Goal: Task Accomplishment & Management: Manage account settings

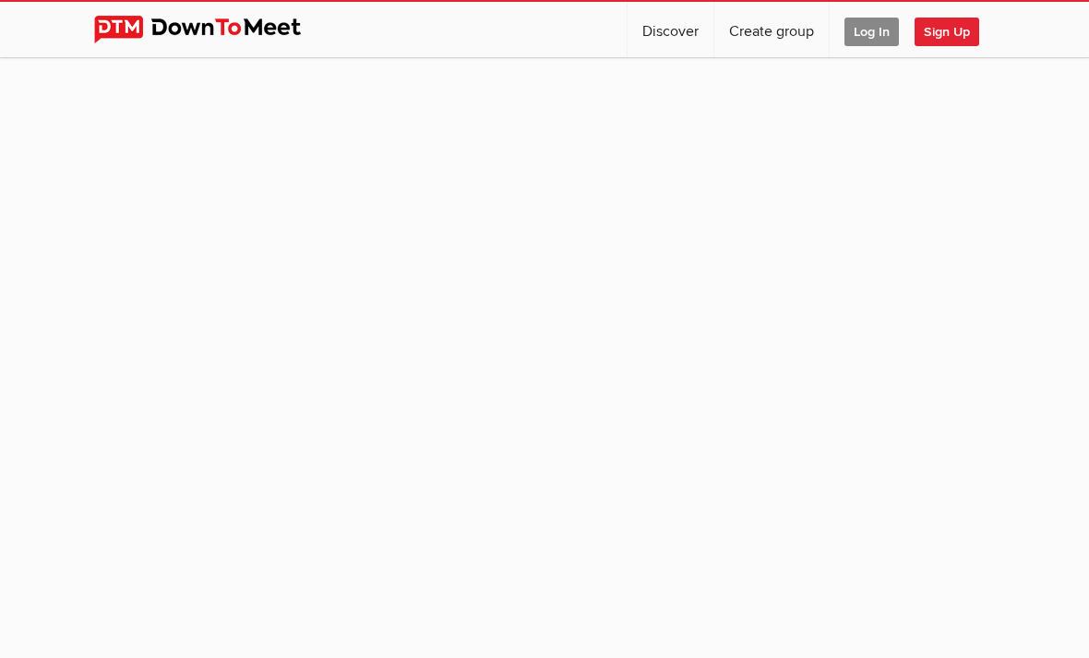
click at [864, 28] on span "Log In" at bounding box center [872, 32] width 54 height 29
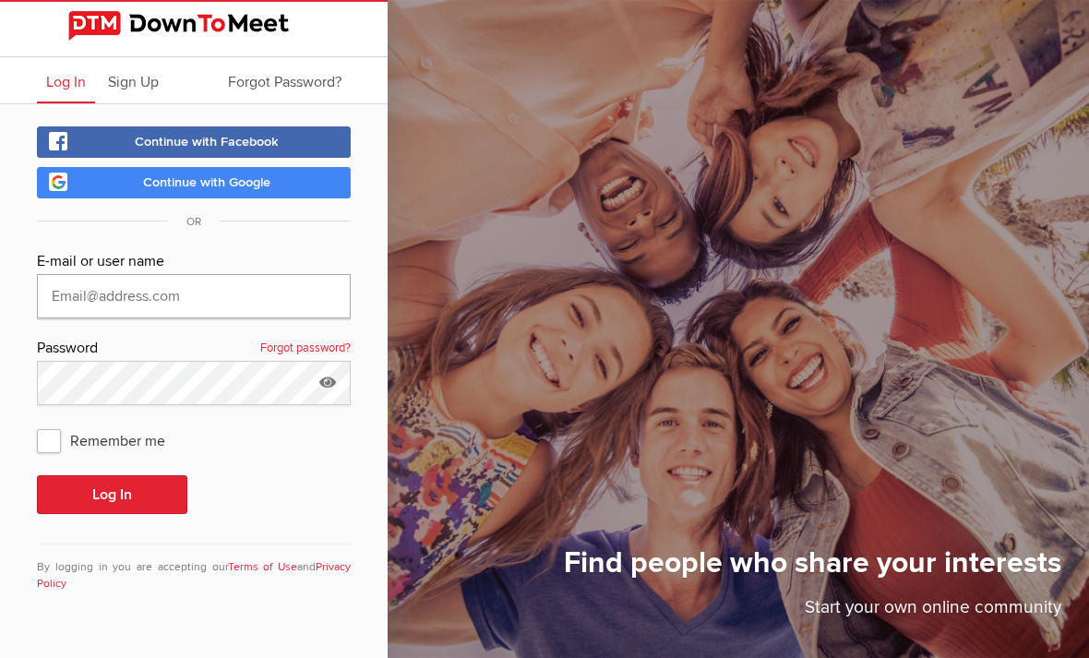
click at [200, 295] on input "text" at bounding box center [194, 296] width 314 height 44
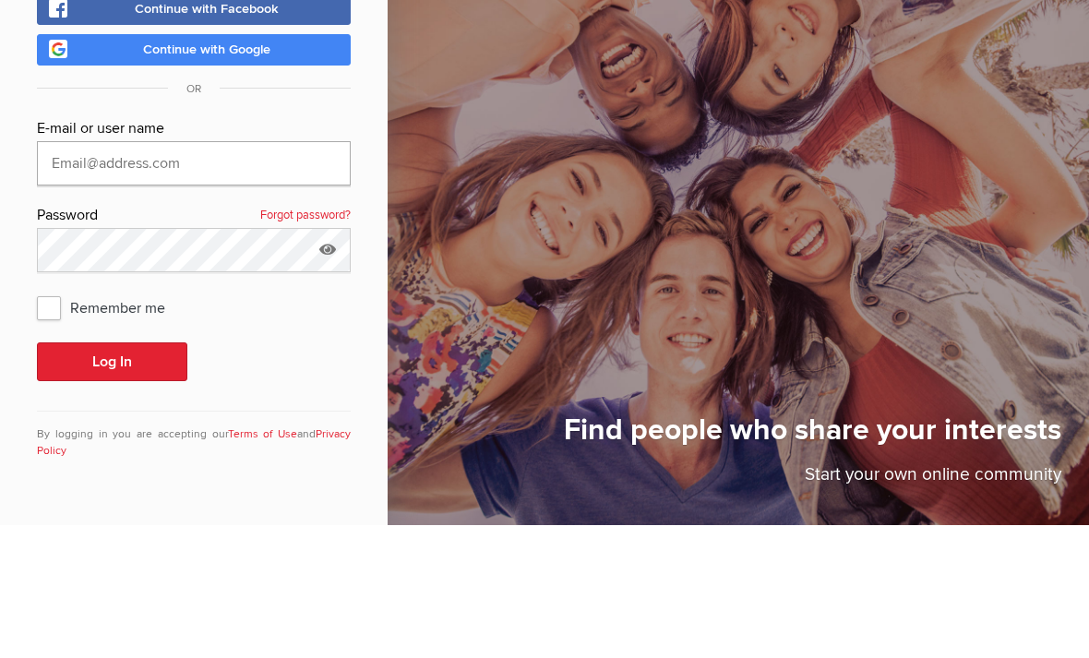
type input "[EMAIL_ADDRESS][DOMAIN_NAME]"
click at [112, 475] on button "Log In" at bounding box center [112, 494] width 150 height 39
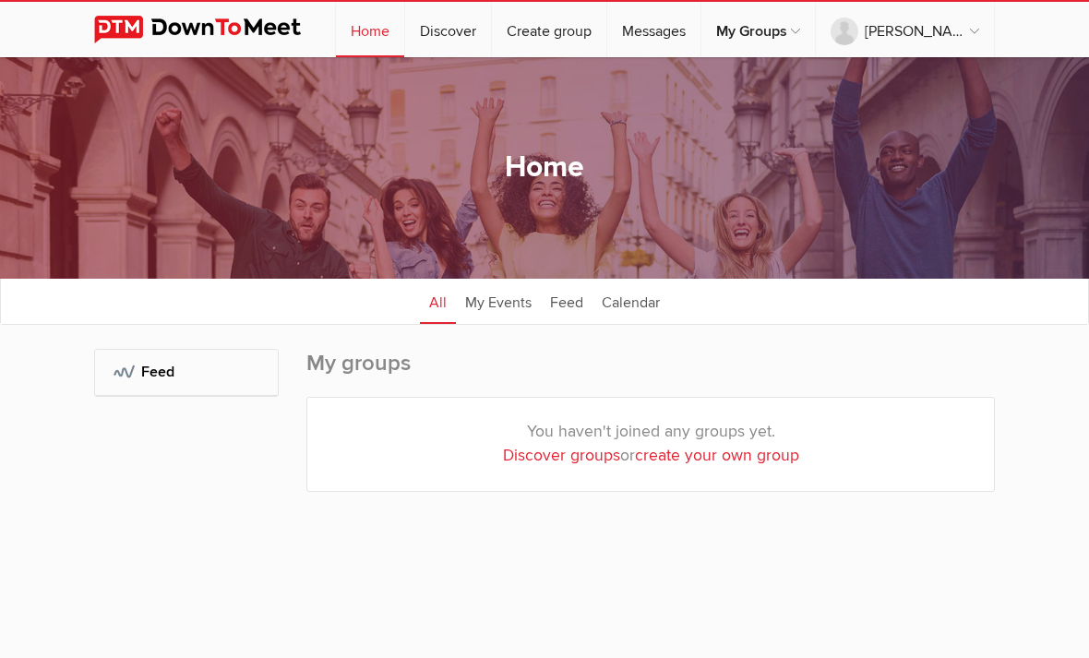
click at [121, 485] on div "My Groups: Feed" at bounding box center [186, 439] width 185 height 180
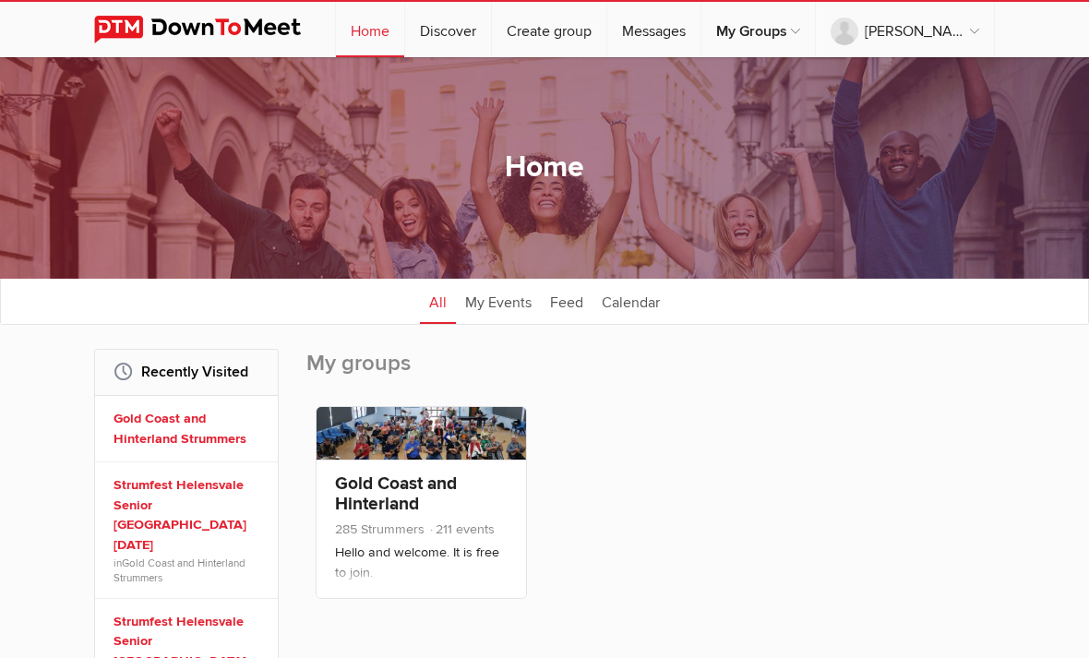
click at [199, 425] on link "Gold Coast and Hinterland Strummers" at bounding box center [189, 429] width 151 height 40
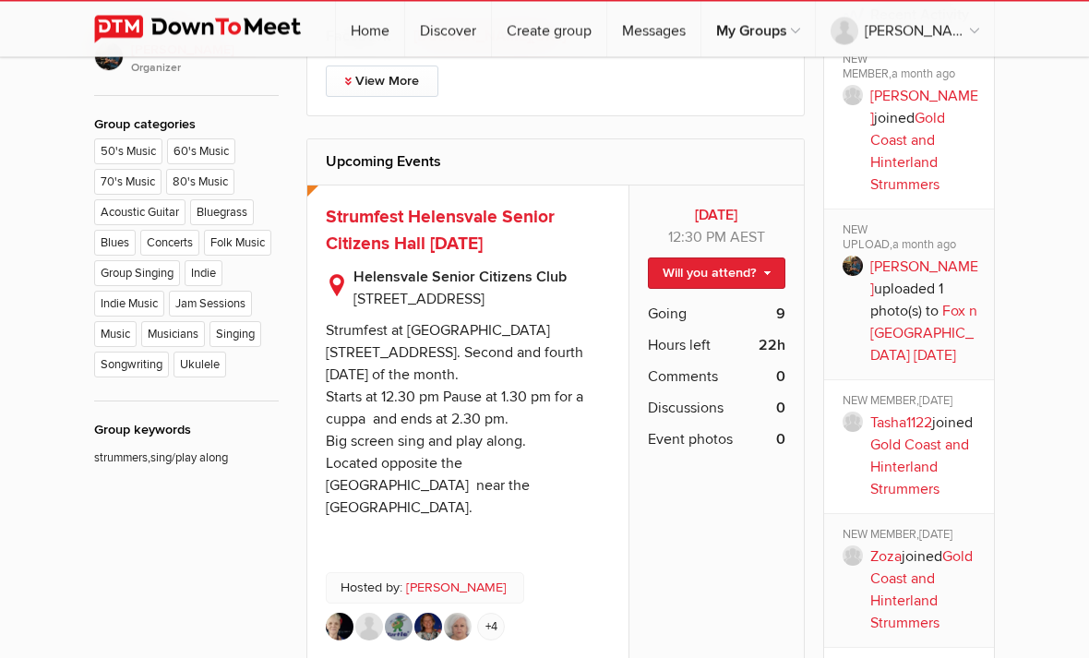
scroll to position [921, 0]
click at [764, 268] on link "Will you attend?" at bounding box center [717, 273] width 138 height 31
click at [709, 305] on link "I'm going" at bounding box center [701, 313] width 166 height 28
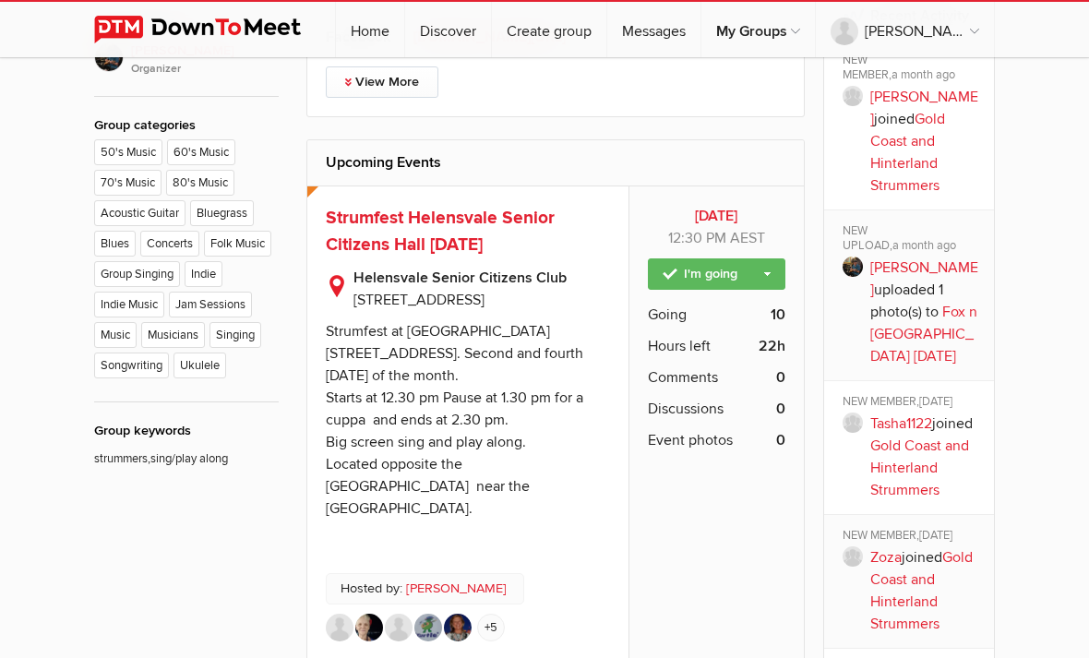
scroll to position [2, 0]
